Goal: Participate in discussion: Engage in conversation with other users on a specific topic

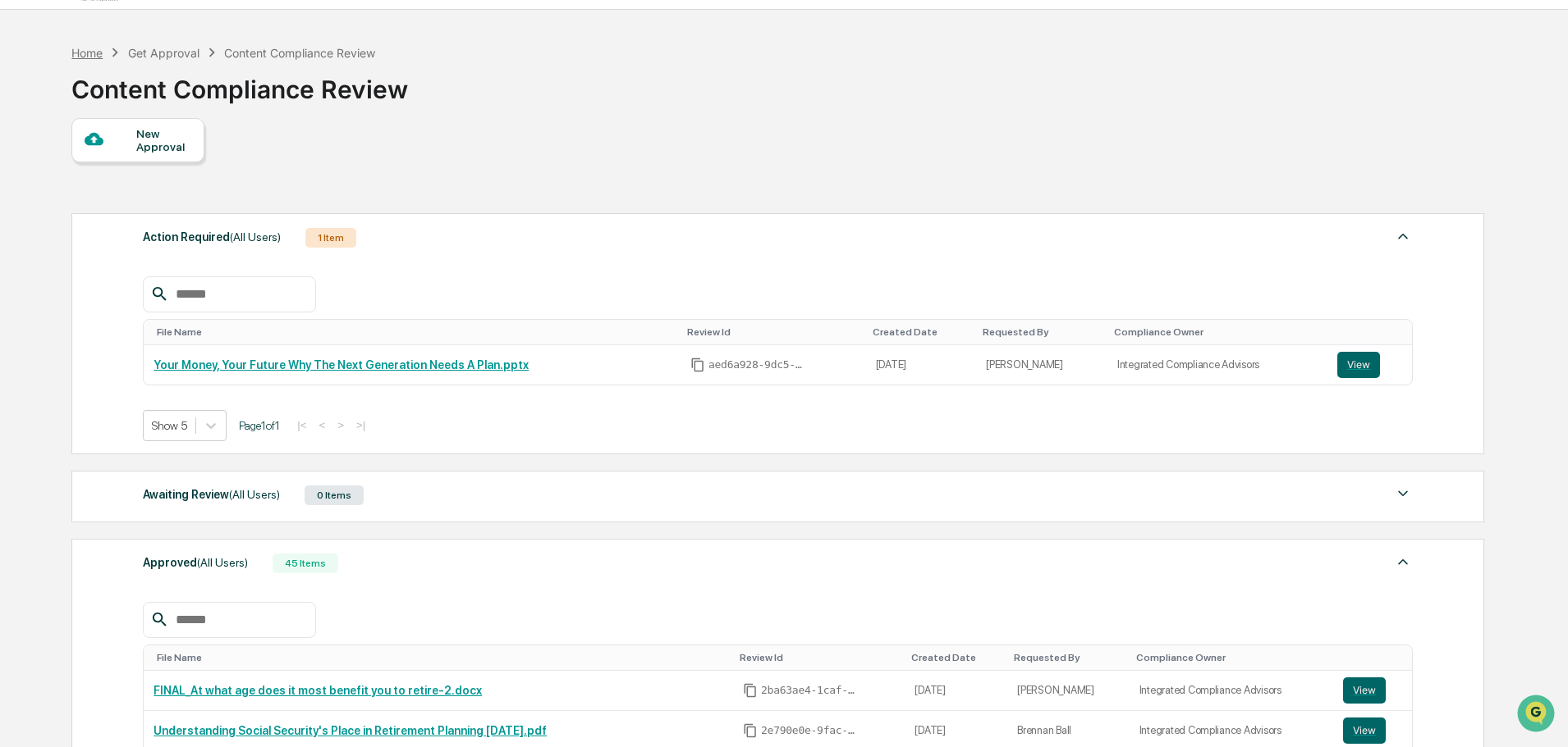
click at [85, 52] on div "Home" at bounding box center [87, 53] width 31 height 14
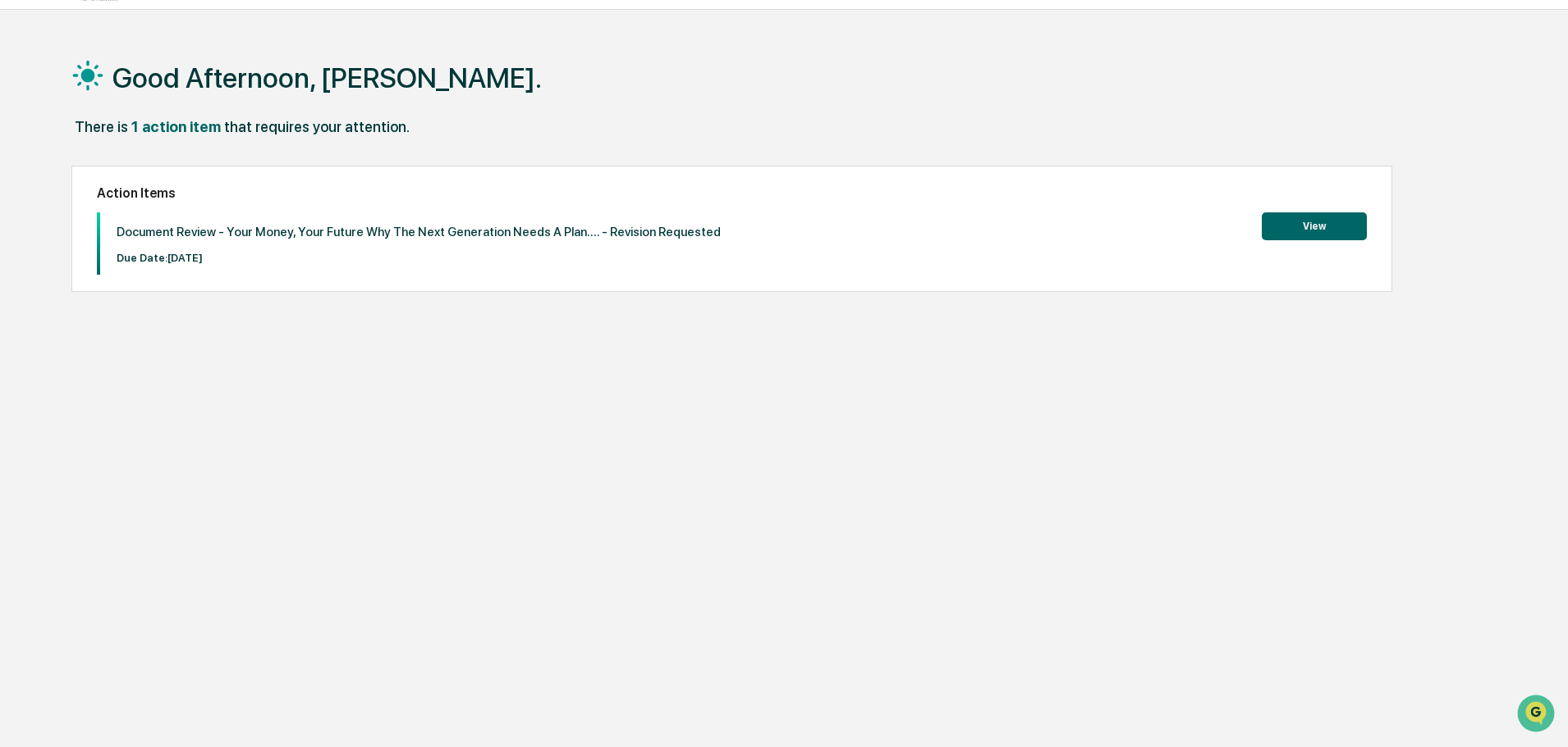
click at [1331, 222] on button "View" at bounding box center [1315, 227] width 105 height 28
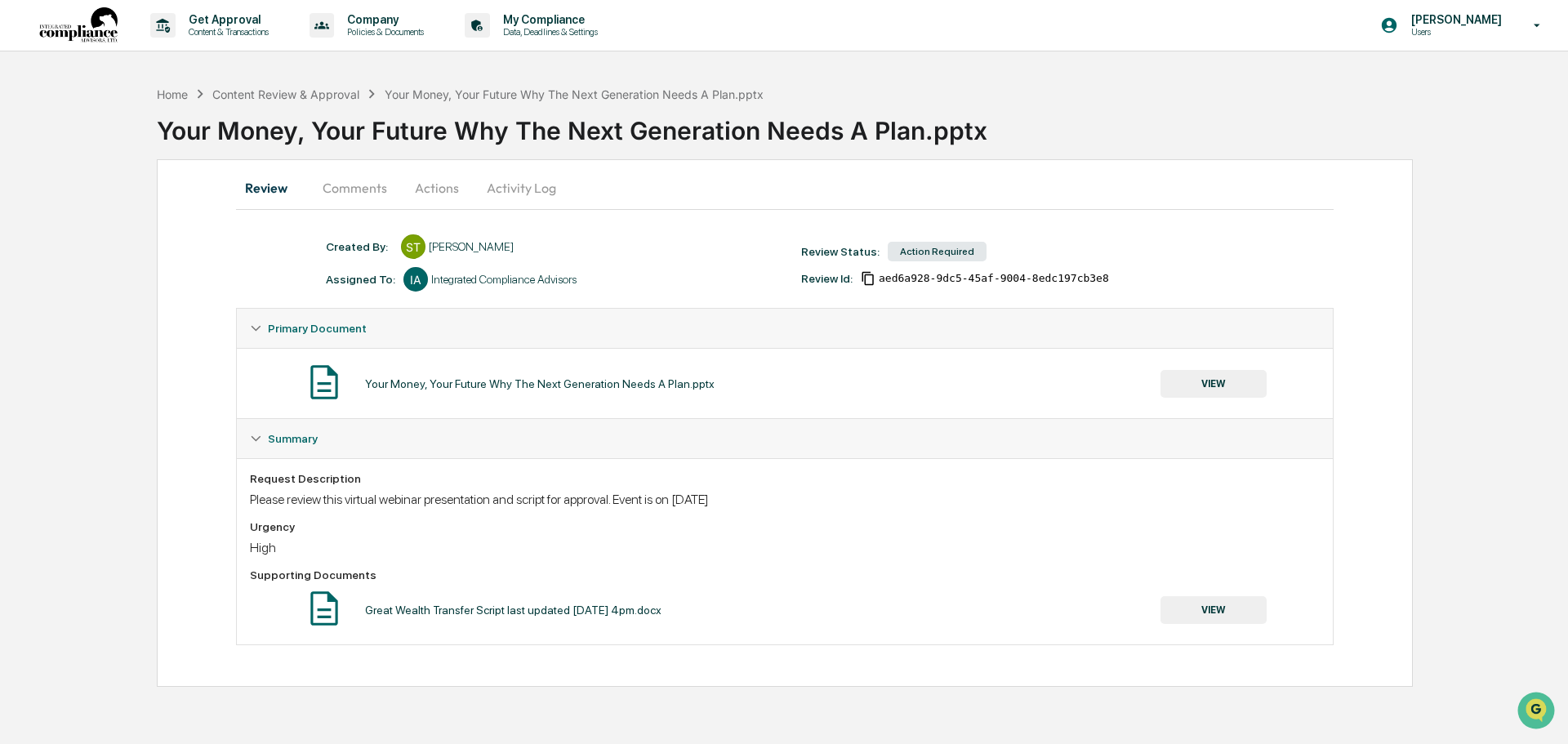
click at [350, 202] on button "Comments" at bounding box center [354, 188] width 91 height 40
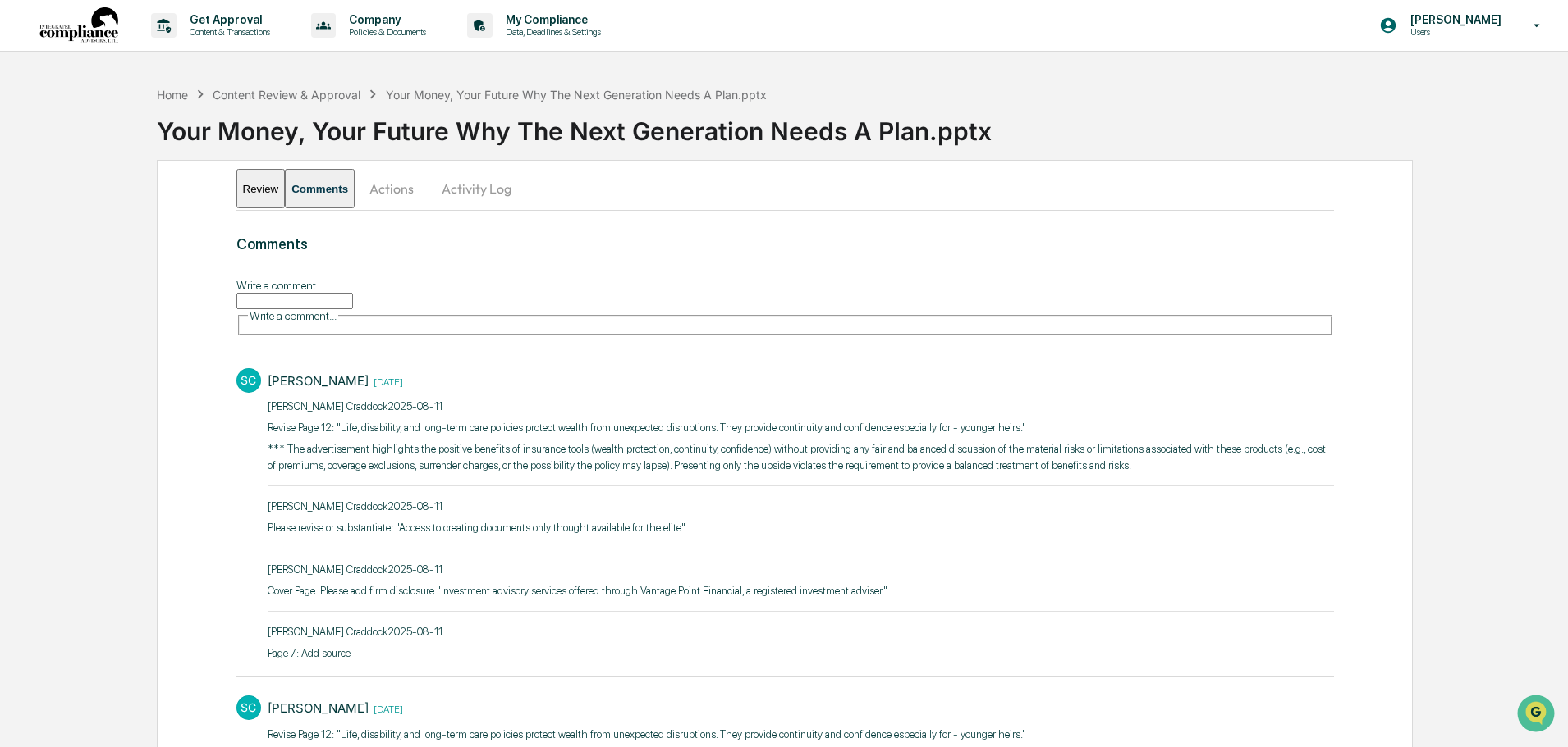
click at [308, 299] on input "Write a comment..." at bounding box center [295, 301] width 117 height 17
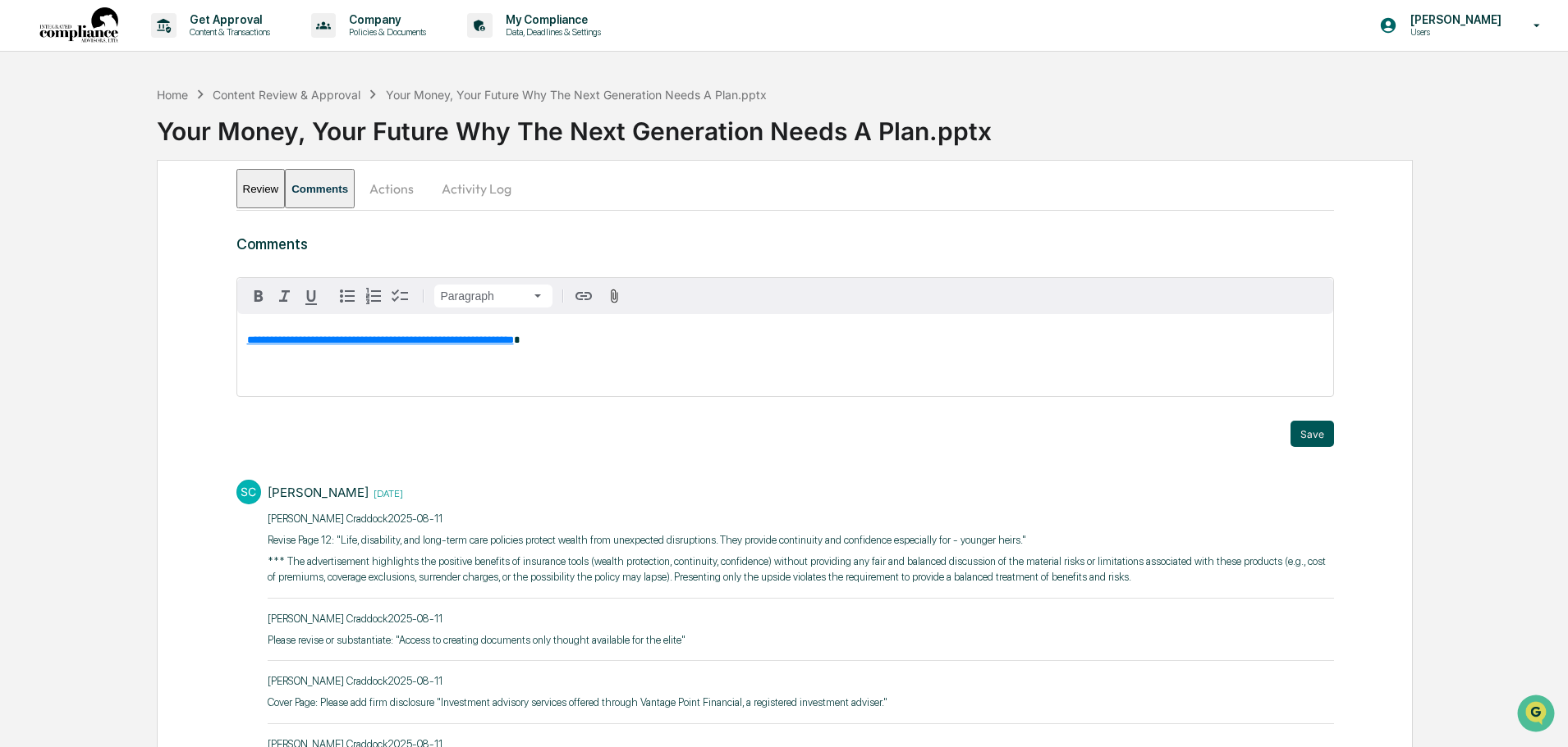
click at [1321, 426] on button "Save" at bounding box center [1312, 434] width 43 height 26
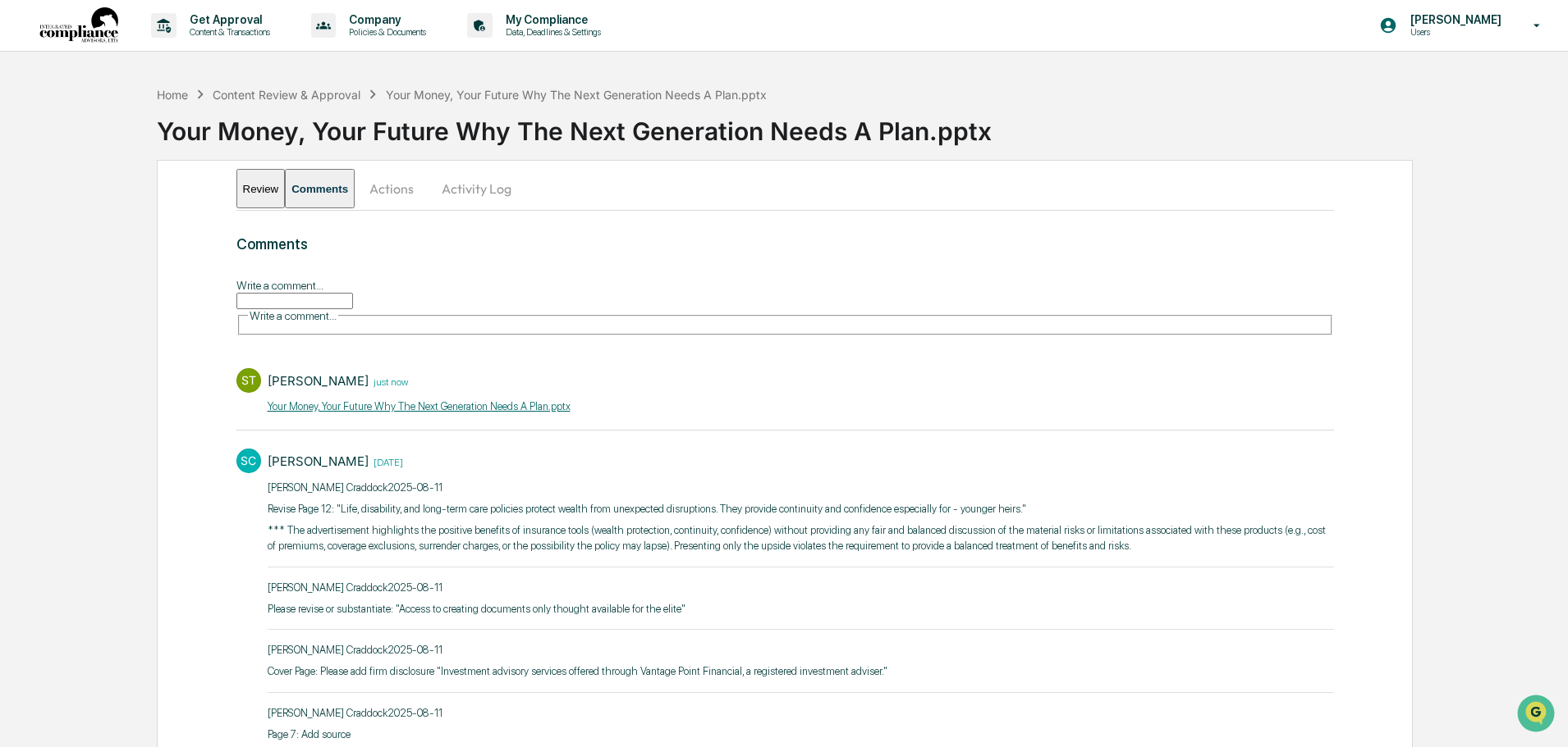
click at [311, 308] on input "Write a comment..." at bounding box center [295, 301] width 117 height 17
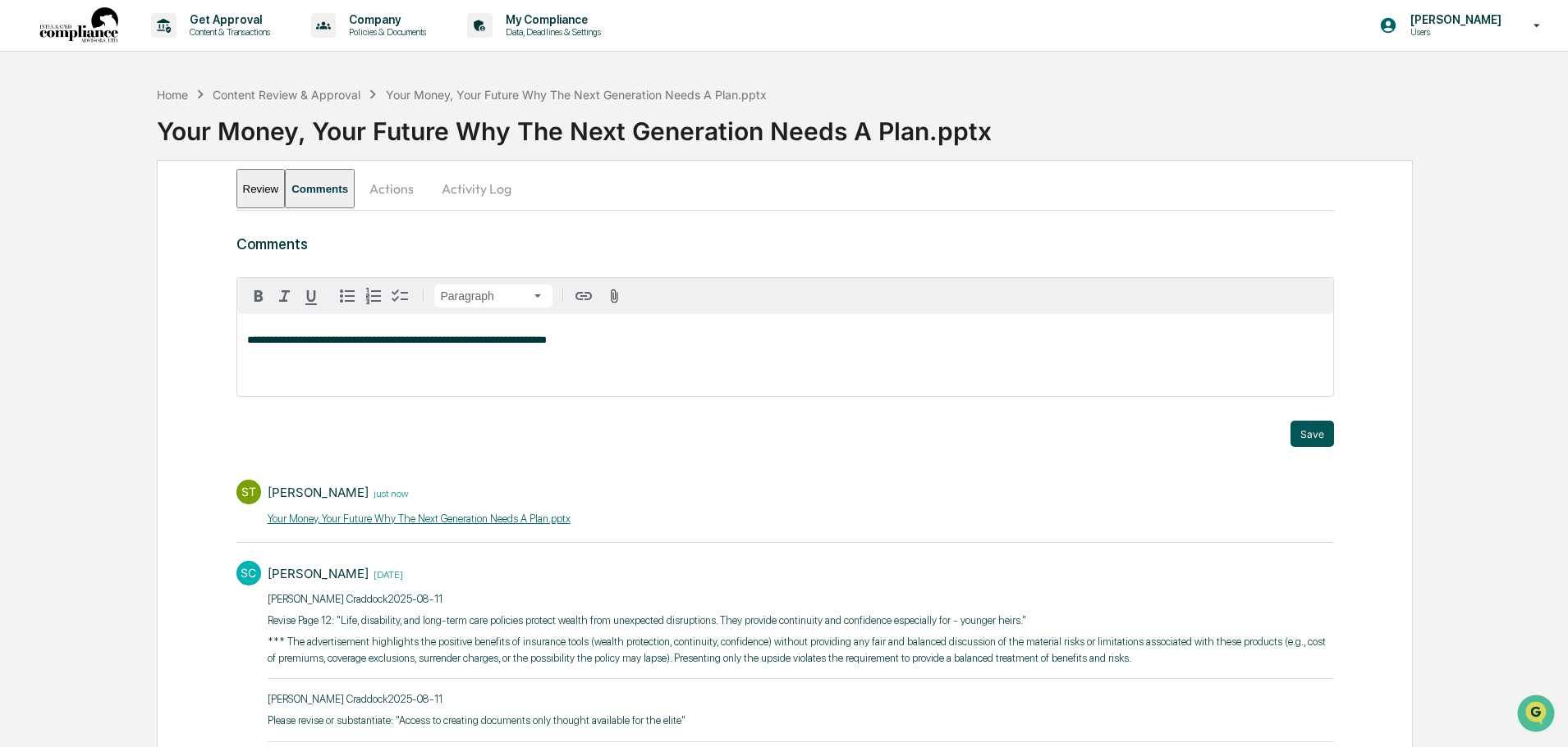
click at [1318, 432] on button "Save" at bounding box center [1312, 434] width 43 height 26
